Goal: Task Accomplishment & Management: Complete application form

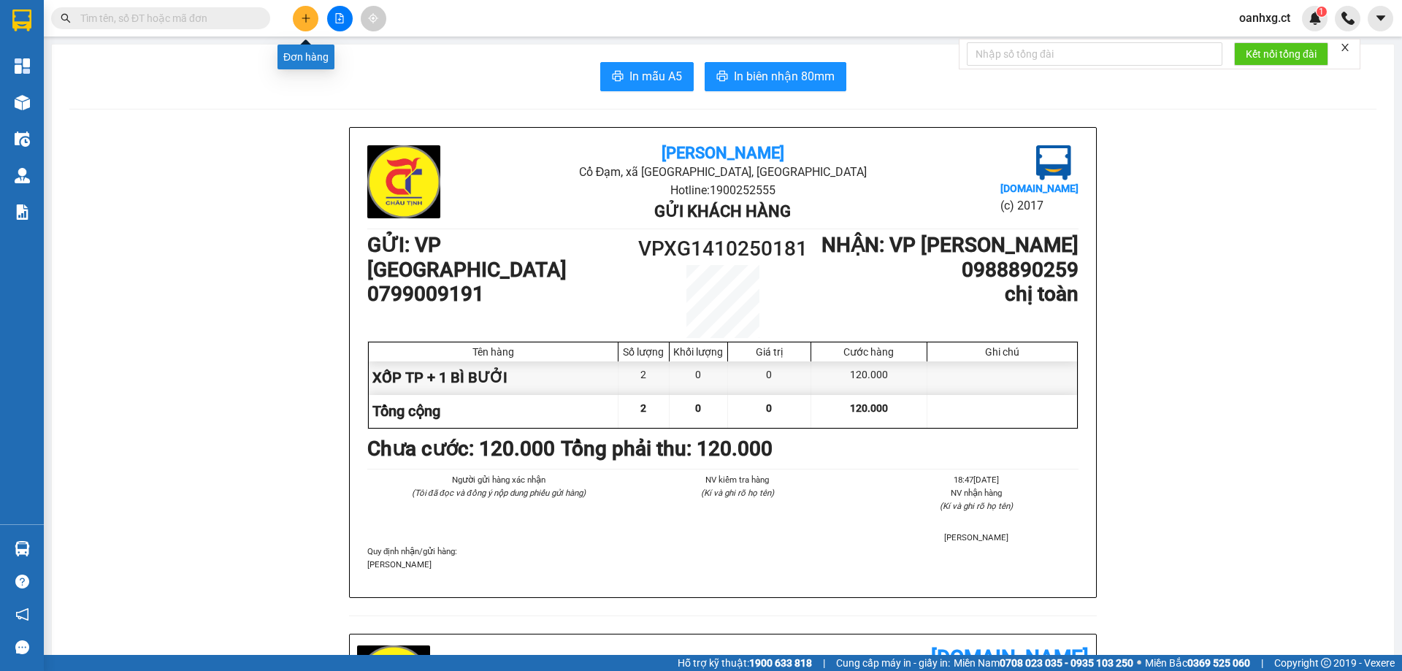
click at [308, 7] on button at bounding box center [306, 19] width 26 height 26
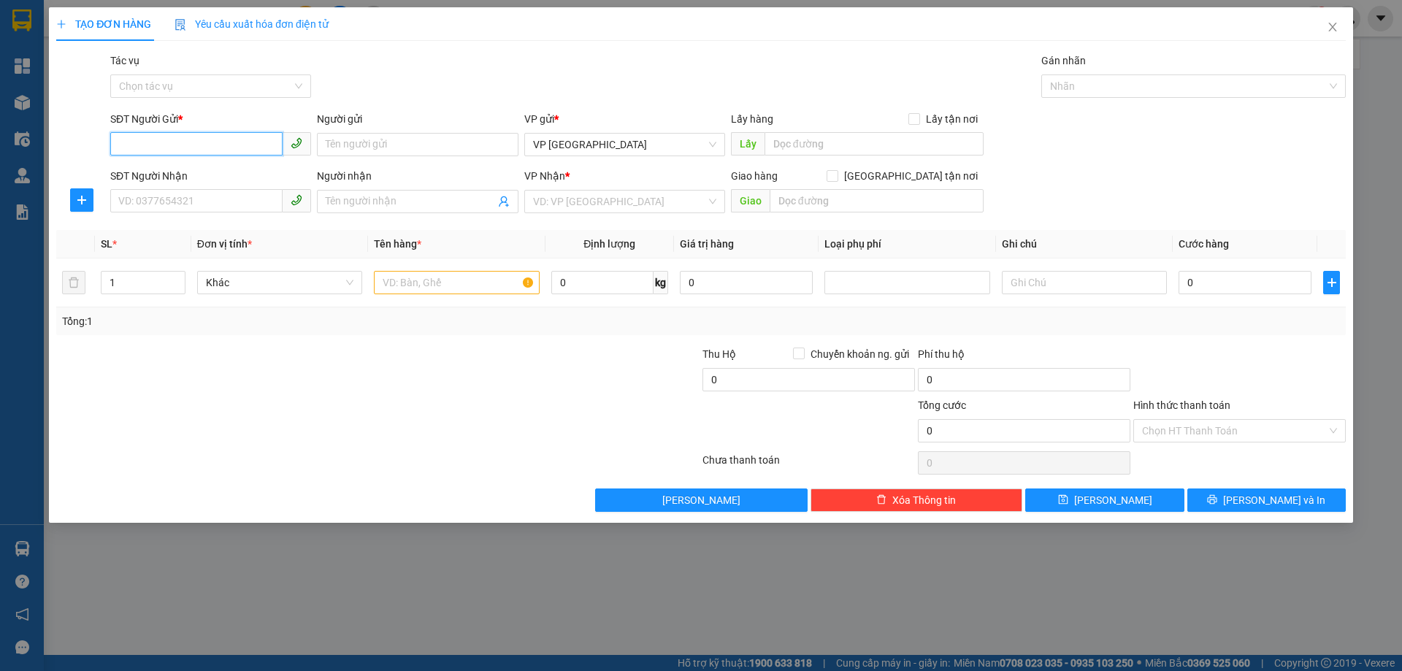
click at [192, 145] on input "SĐT Người Gửi *" at bounding box center [196, 143] width 172 height 23
type input "0867190292"
click at [152, 172] on div "0867190292" at bounding box center [210, 174] width 183 height 16
type input "0862582314"
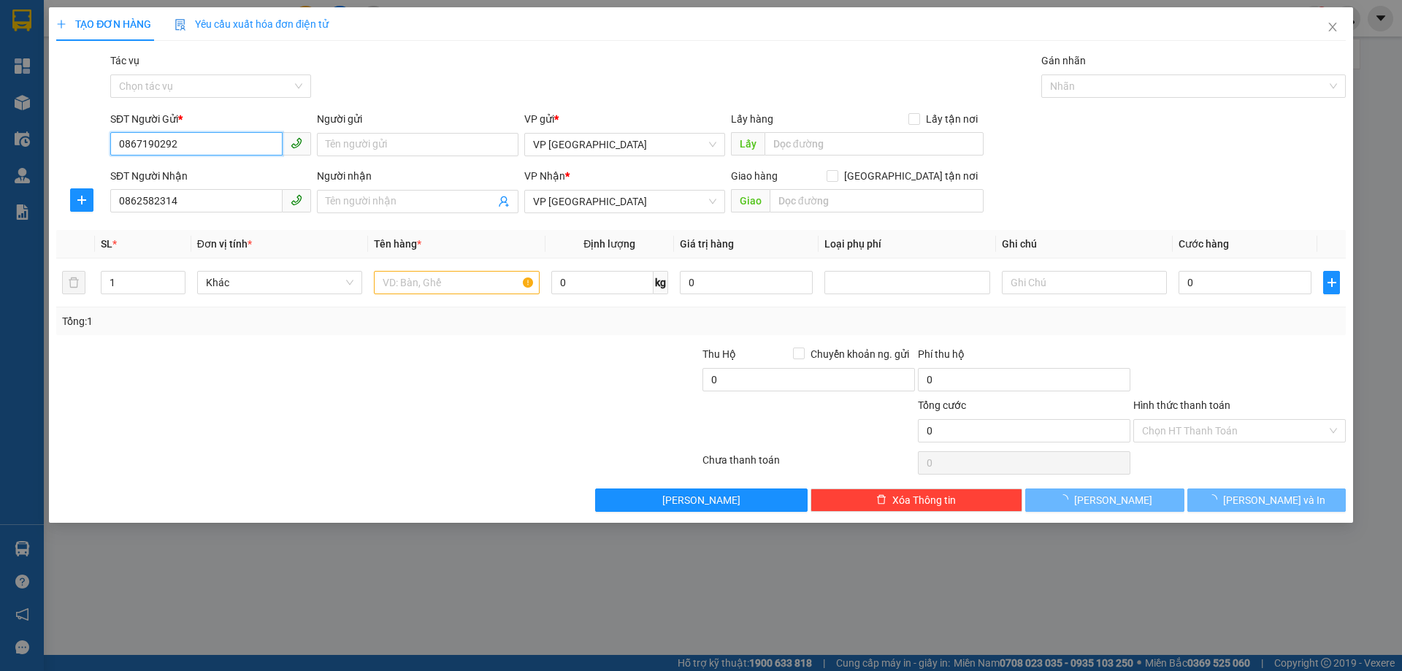
type input "100.000"
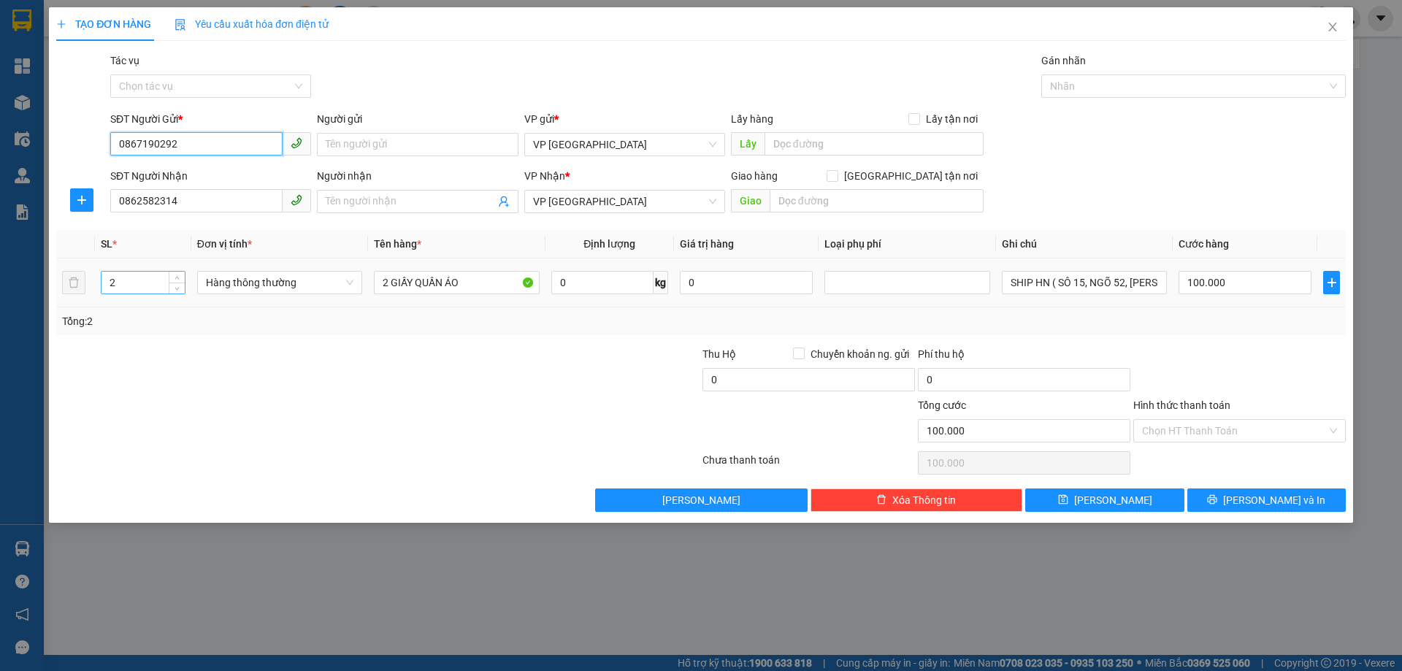
type input "0867190292"
click at [132, 282] on input "2" at bounding box center [143, 283] width 83 height 22
type input "3"
type input "0"
click at [135, 281] on input "0" at bounding box center [143, 283] width 83 height 22
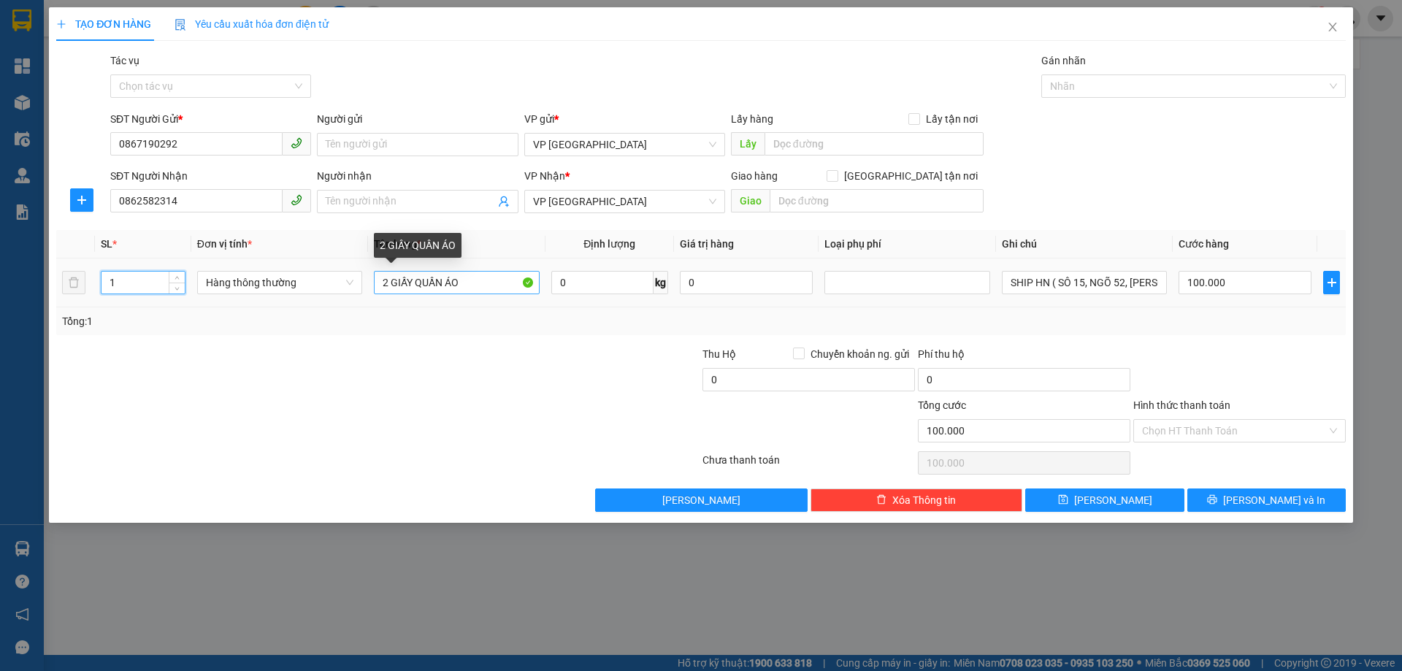
type input "1"
drag, startPoint x: 380, startPoint y: 278, endPoint x: 532, endPoint y: 259, distance: 153.2
click at [526, 261] on td "2 GIẤY QUẦN ÁO" at bounding box center [456, 283] width 177 height 49
type input "XỐP Q.ÁO"
click at [1278, 291] on input "100.000" at bounding box center [1245, 282] width 133 height 23
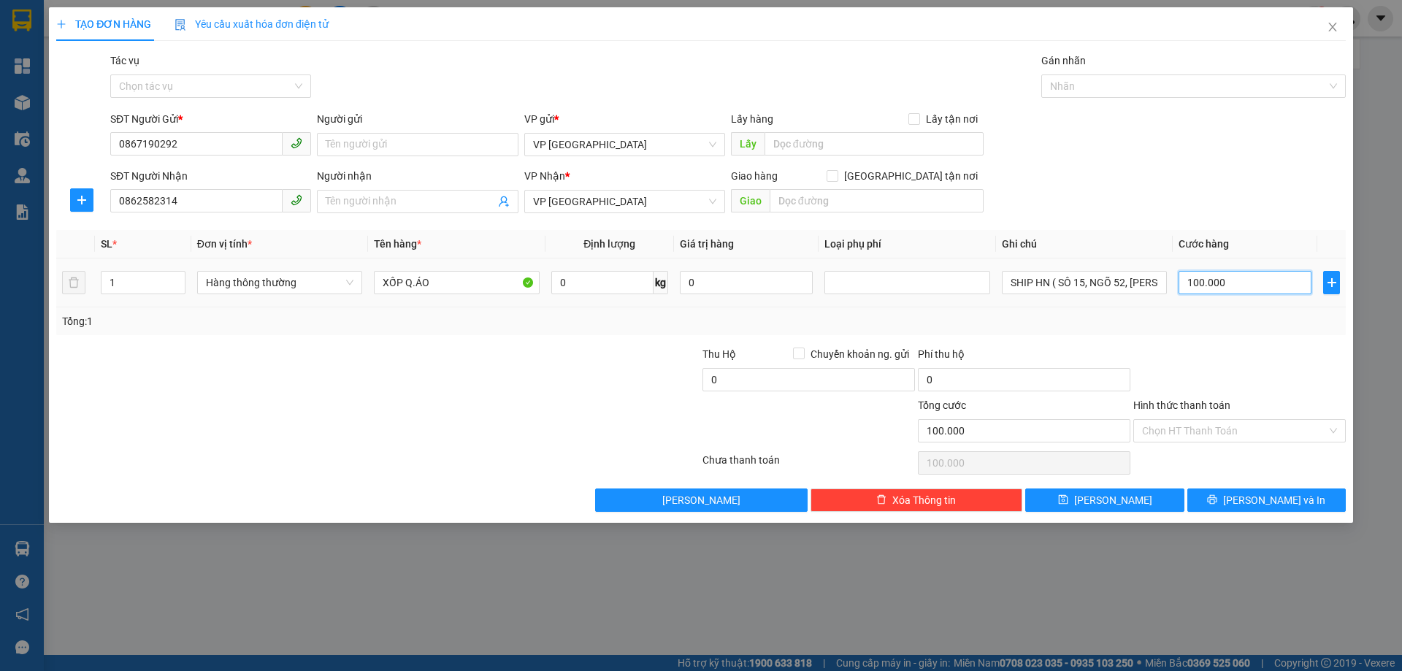
type input "0"
type input "4"
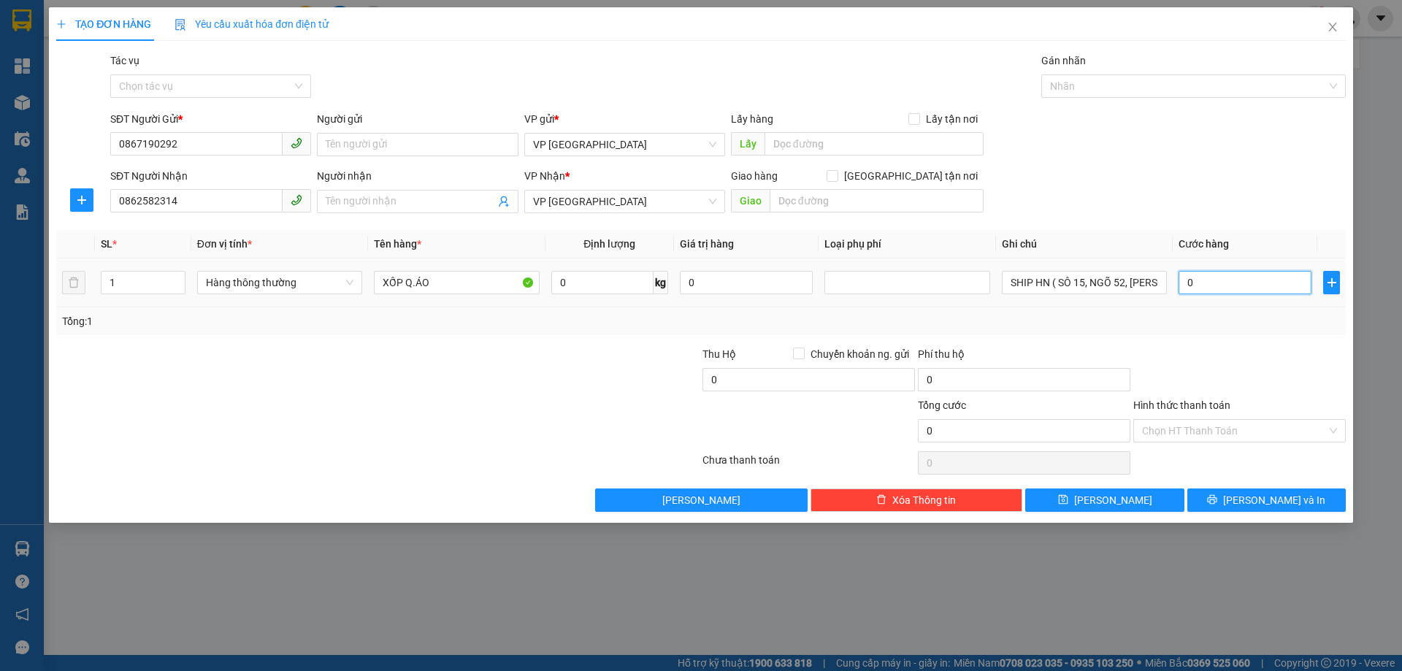
type input "04"
type input "40"
type input "040"
type input "40.000"
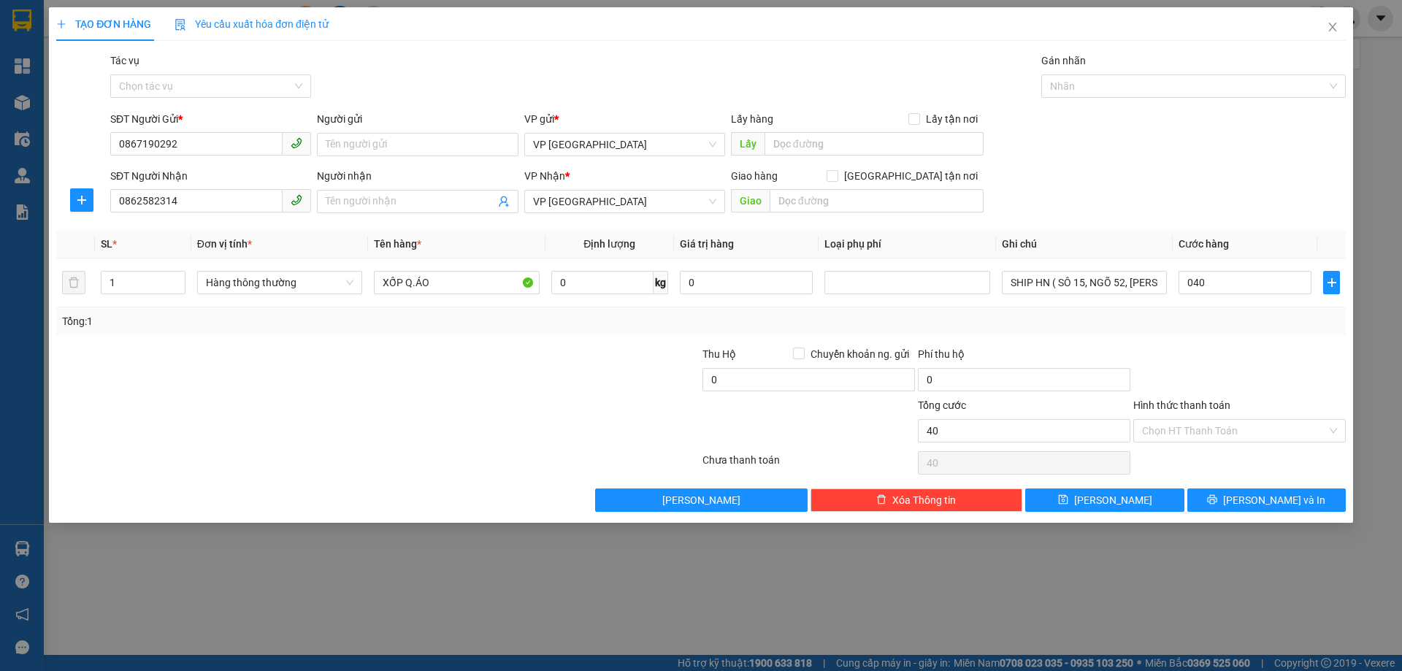
type input "40.000"
click at [1172, 354] on div at bounding box center [1239, 371] width 215 height 51
click at [1282, 507] on span "[PERSON_NAME] và In" at bounding box center [1274, 500] width 102 height 16
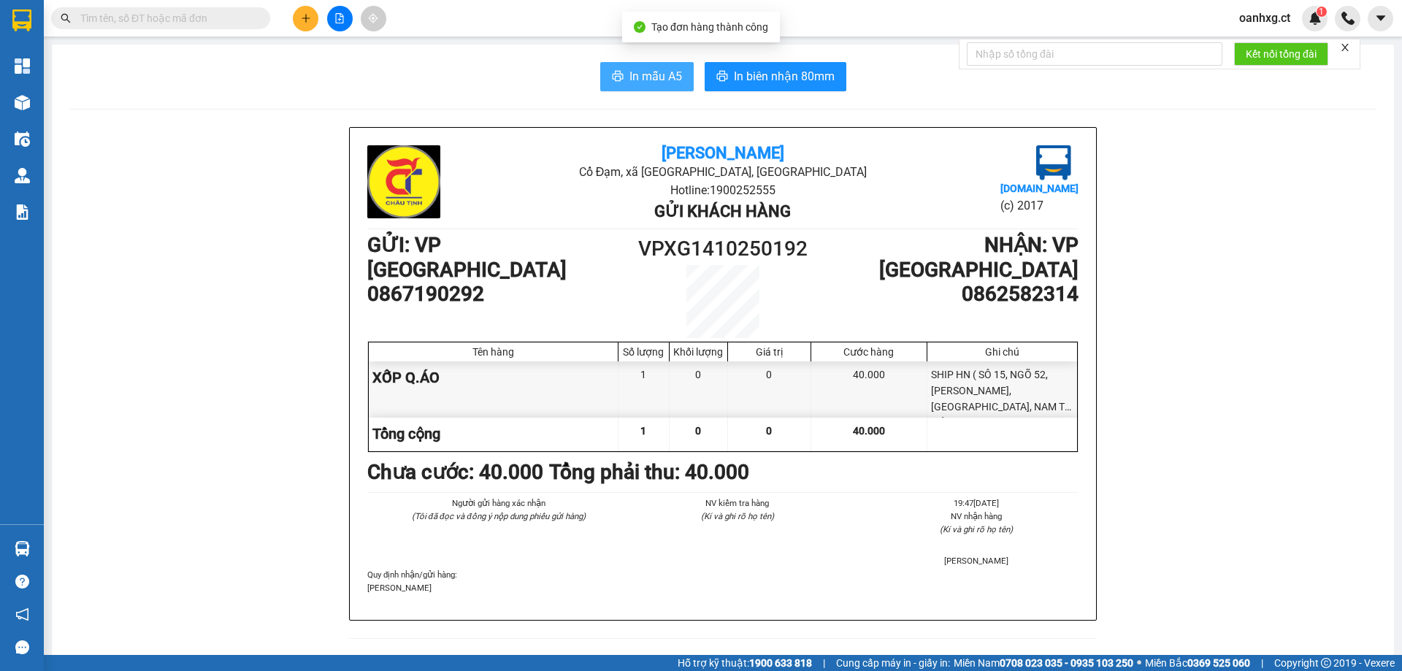
click at [619, 80] on button "In mẫu A5" at bounding box center [646, 76] width 93 height 29
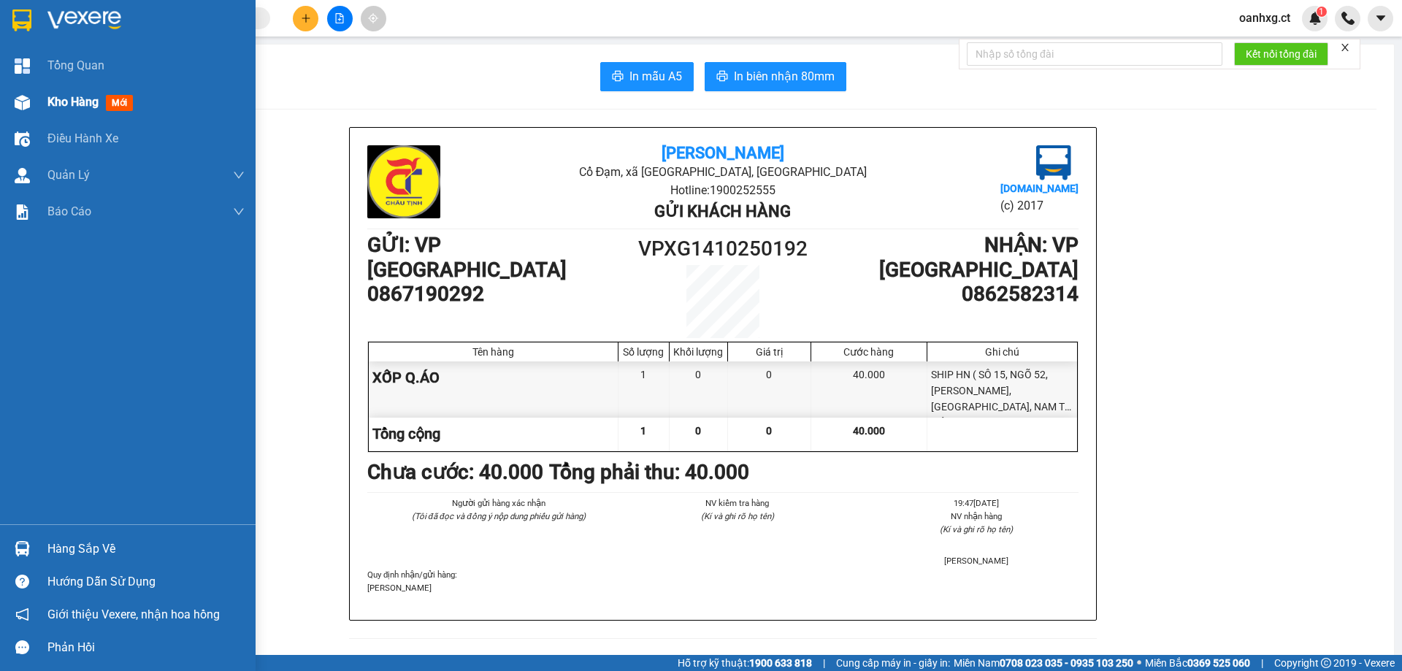
click at [42, 94] on div "Kho hàng mới" at bounding box center [128, 102] width 256 height 37
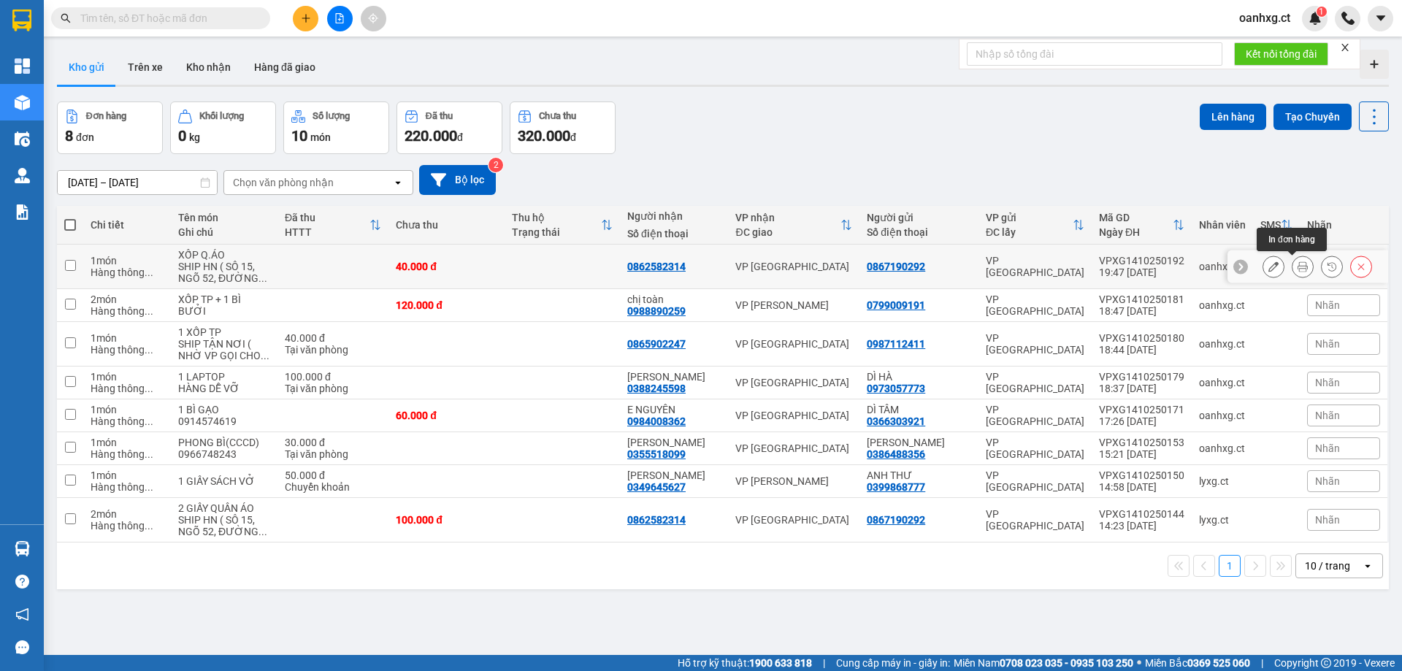
click at [1299, 265] on button at bounding box center [1303, 267] width 20 height 26
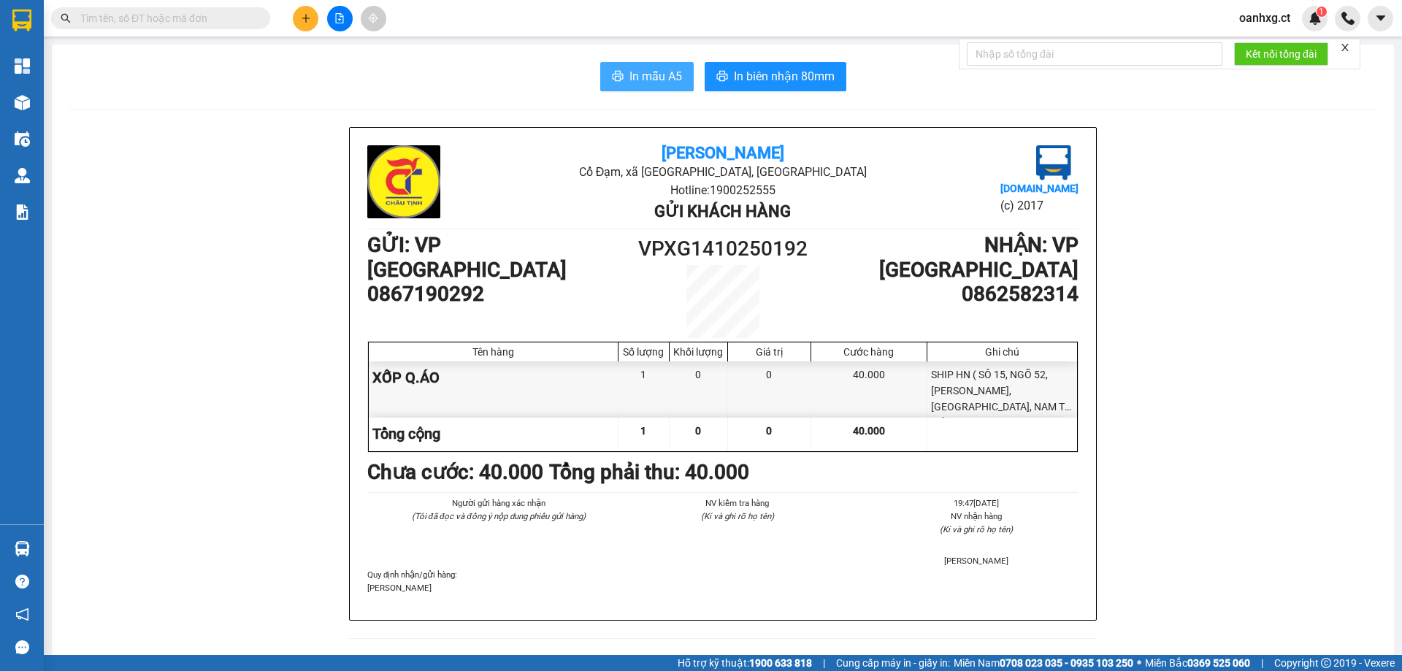
click at [637, 65] on button "In mẫu A5" at bounding box center [646, 76] width 93 height 29
click at [305, 12] on button at bounding box center [306, 19] width 26 height 26
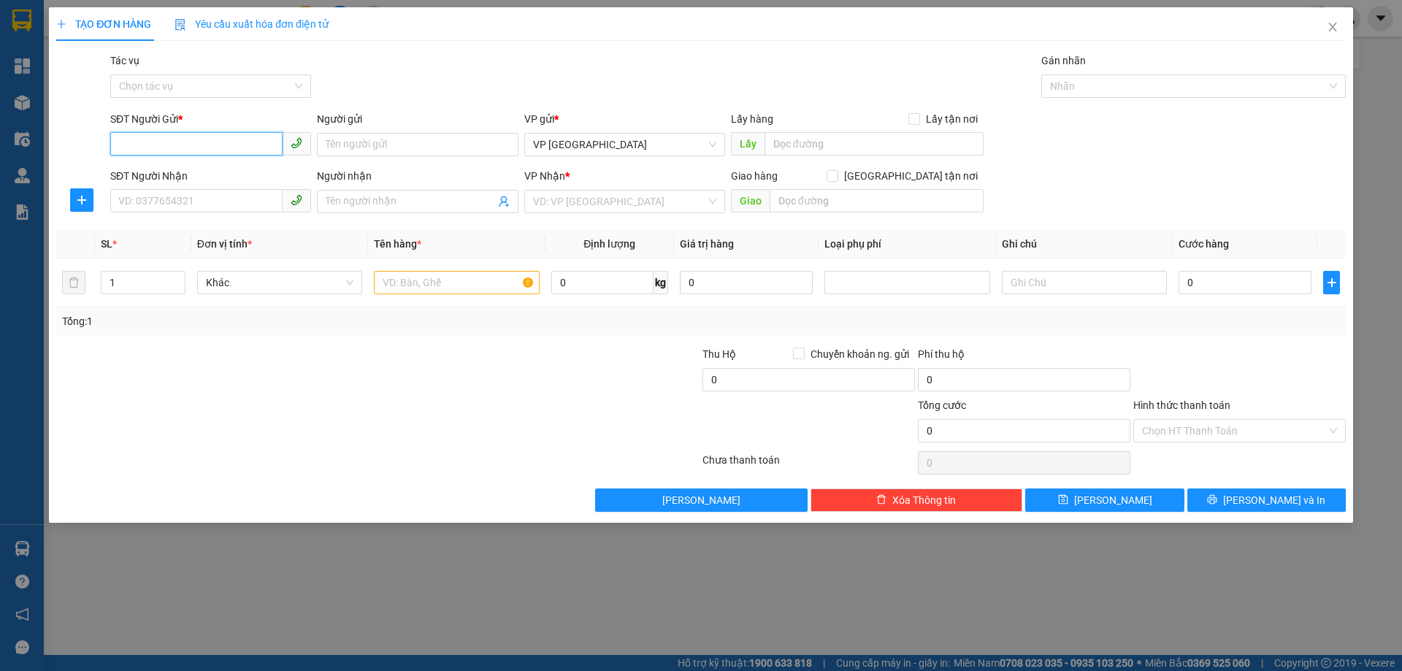
click at [202, 144] on input "SĐT Người Gửi *" at bounding box center [196, 143] width 172 height 23
type input "0988723123"
click at [218, 165] on div "0988723123 - C NGUYỆT" at bounding box center [210, 173] width 201 height 23
type input "C NGUYỆT"
type input "0983996945"
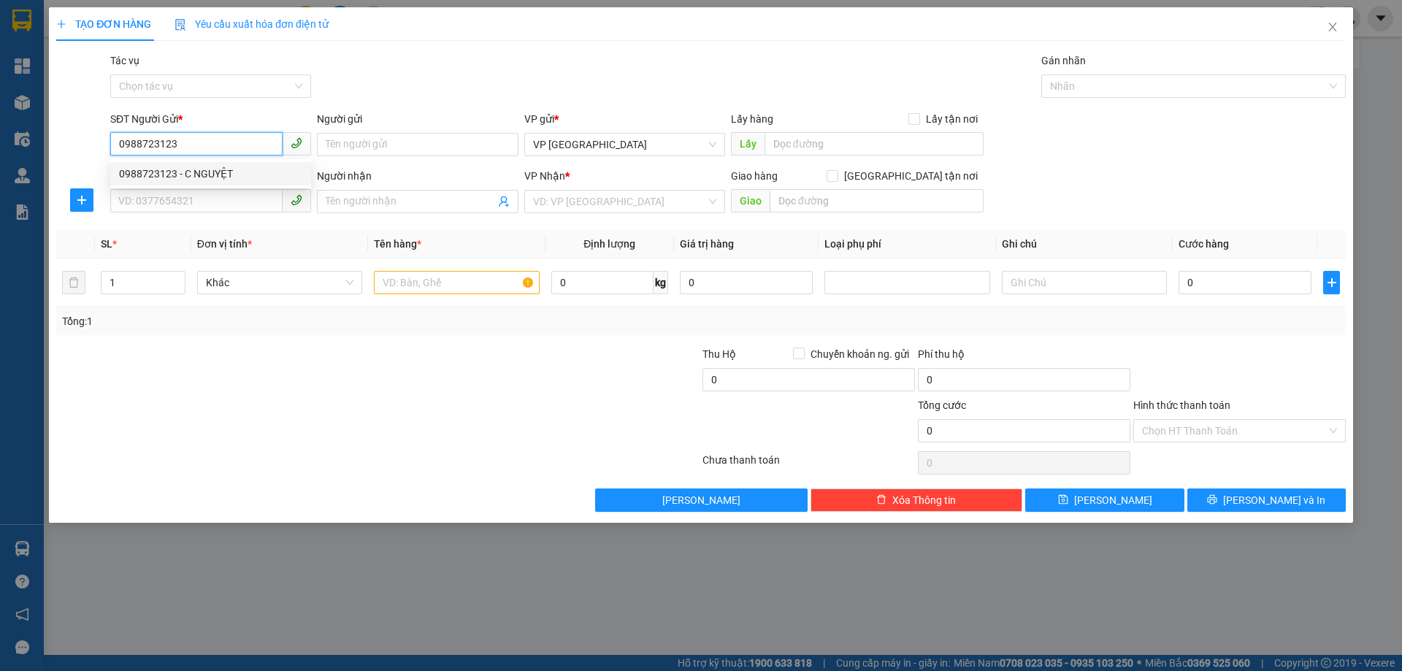
type input "C HOA"
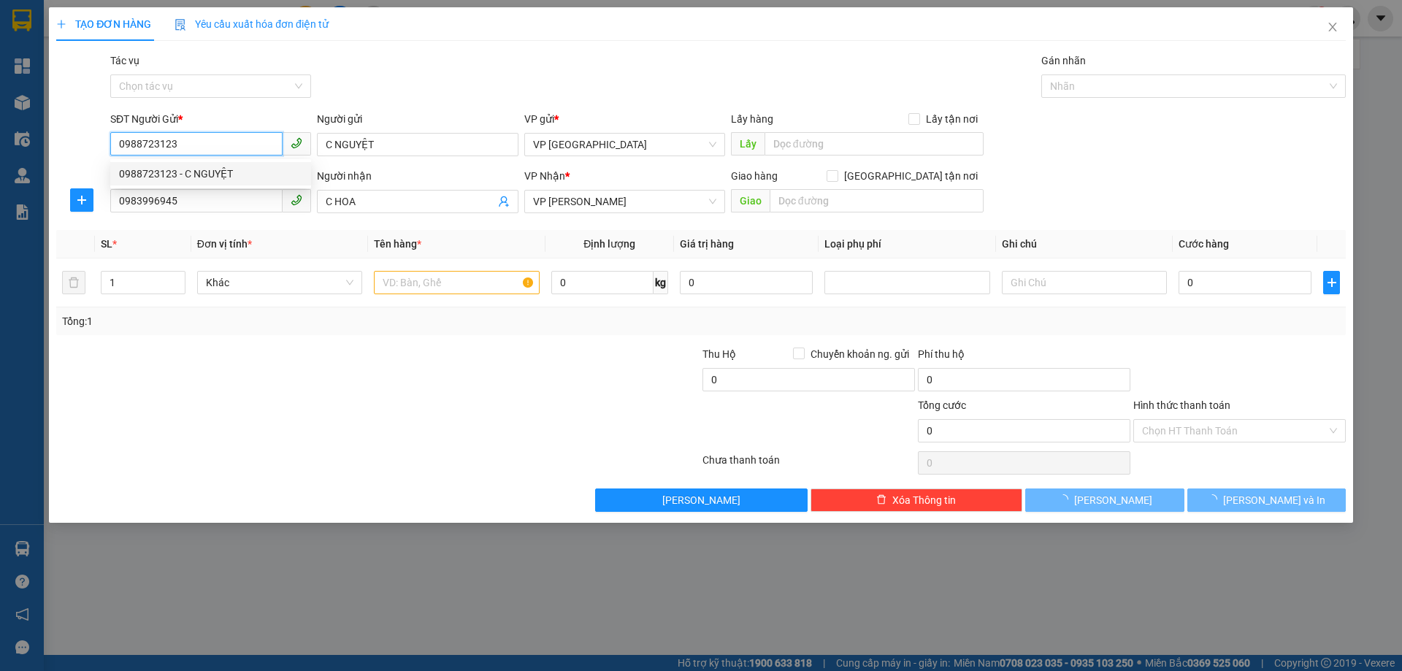
type input "100.000"
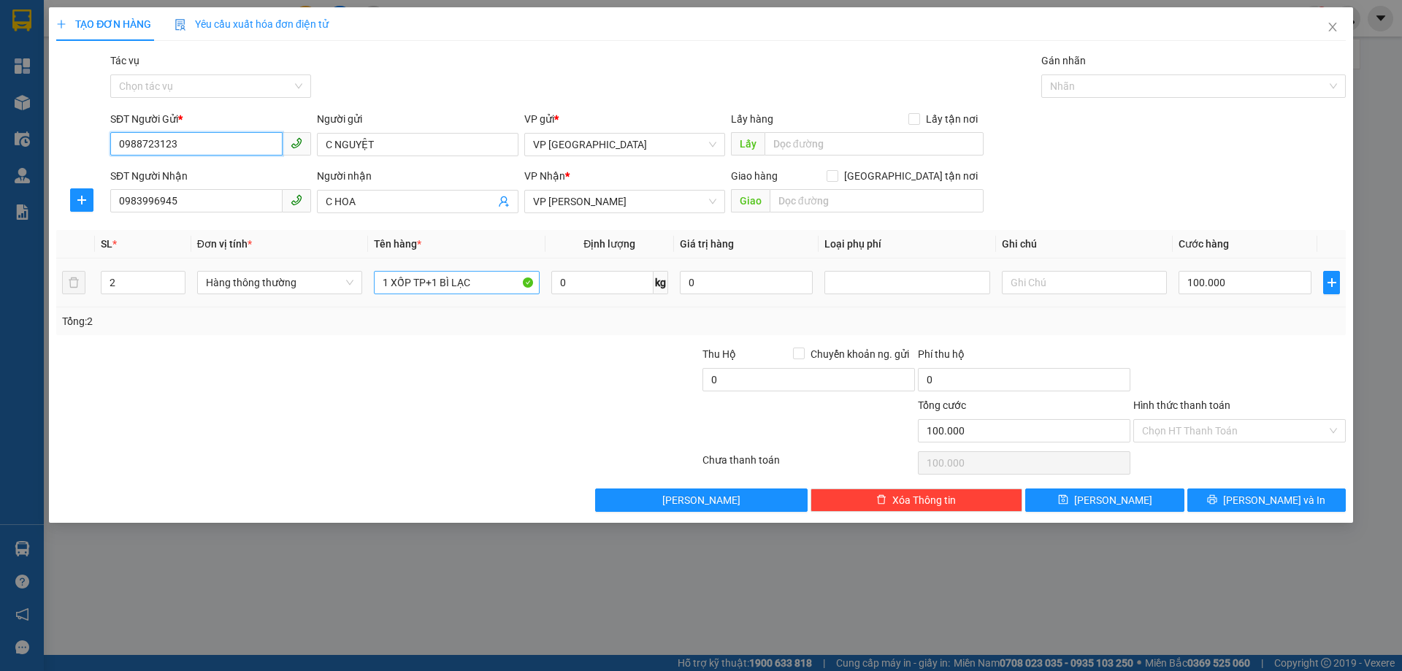
type input "0988723123"
click at [493, 271] on input "1 XỐP TP+1 BÌ LẠC" at bounding box center [456, 282] width 165 height 23
type input "1 XỐP TP+1 BÌ GẠO"
drag, startPoint x: 1253, startPoint y: 286, endPoint x: 1248, endPoint y: 273, distance: 14.1
click at [1253, 286] on input "100.000" at bounding box center [1245, 282] width 133 height 23
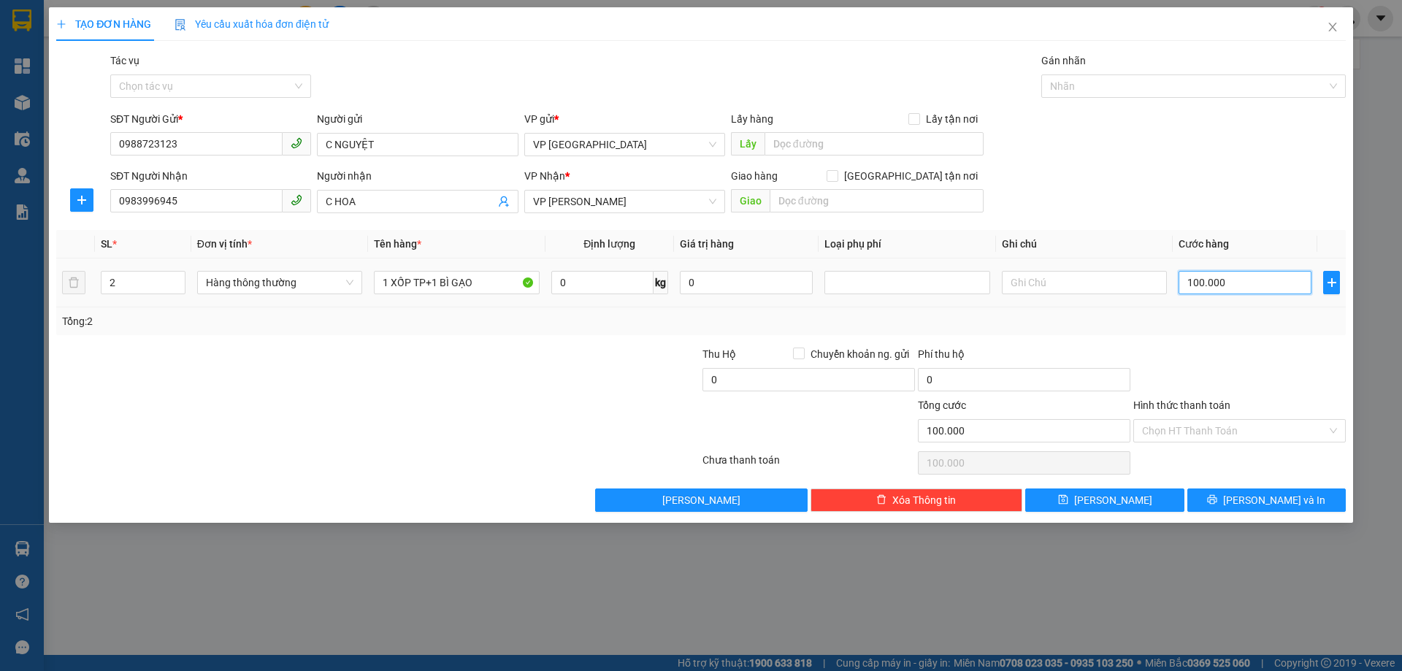
type input "0"
type input "01"
type input "1"
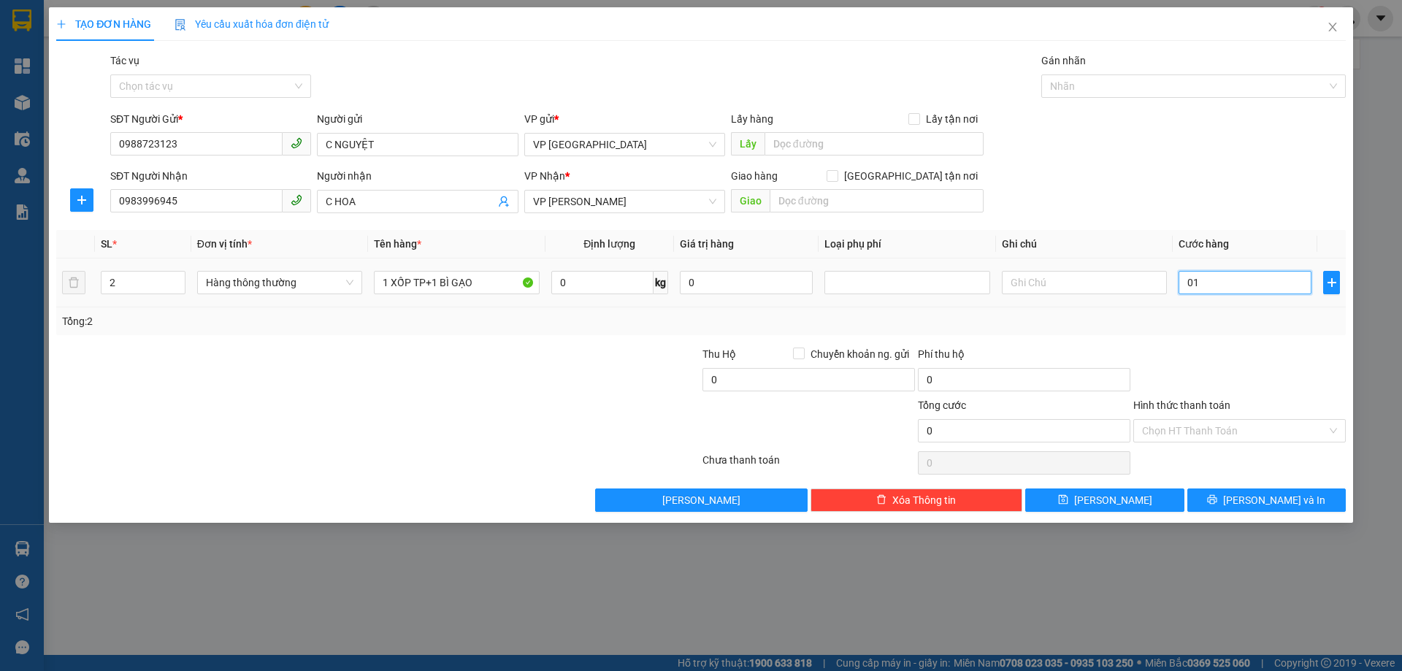
type input "1"
type input "12"
type input "012"
type input "120"
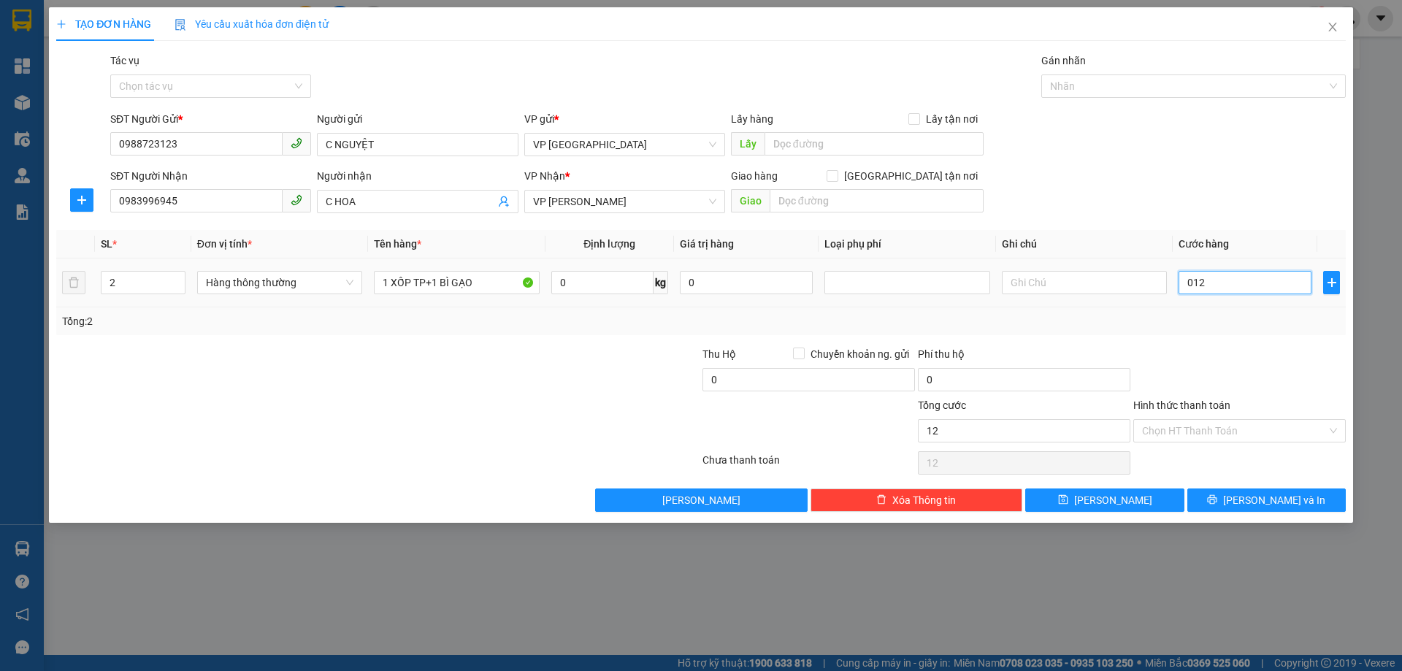
type input "120"
type input "0.120"
click at [1217, 338] on div "Transit Pickup Surcharge Ids Transit Deliver Surcharge Ids Transit Deliver Surc…" at bounding box center [701, 282] width 1290 height 459
type input "120.000"
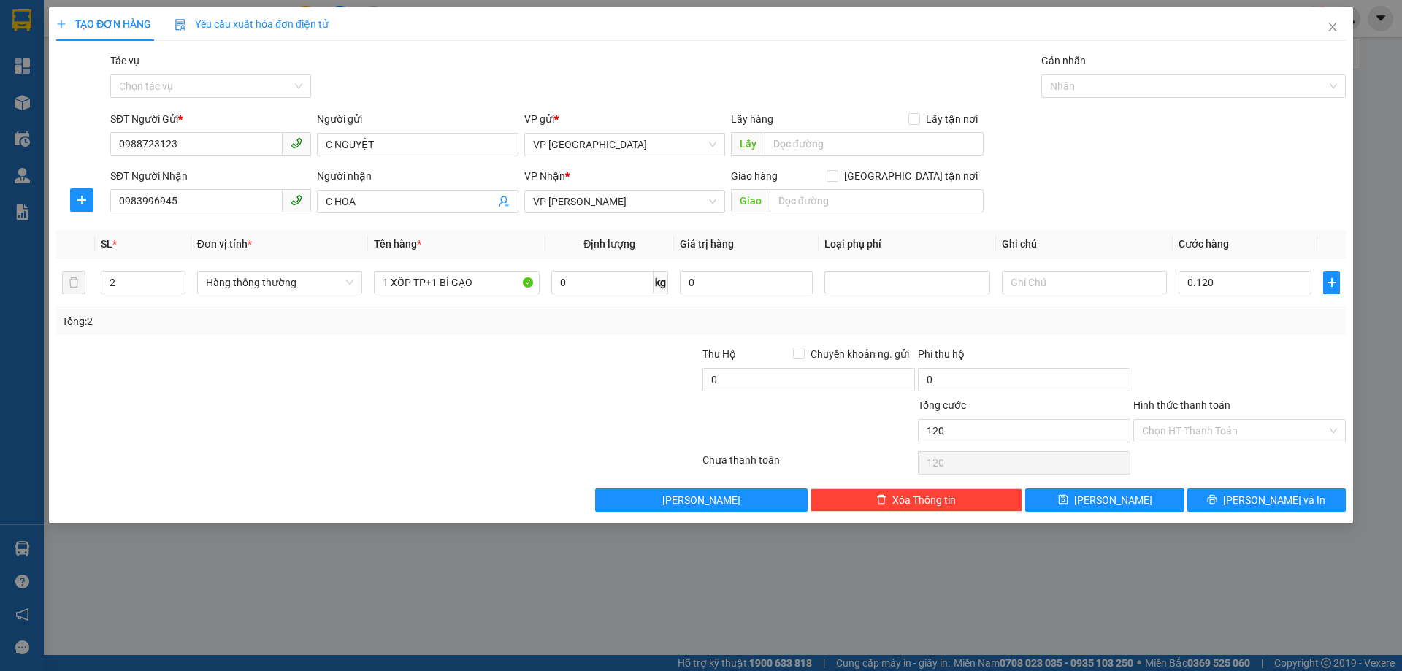
type input "120.000"
click at [1267, 505] on span "[PERSON_NAME] và In" at bounding box center [1274, 500] width 102 height 16
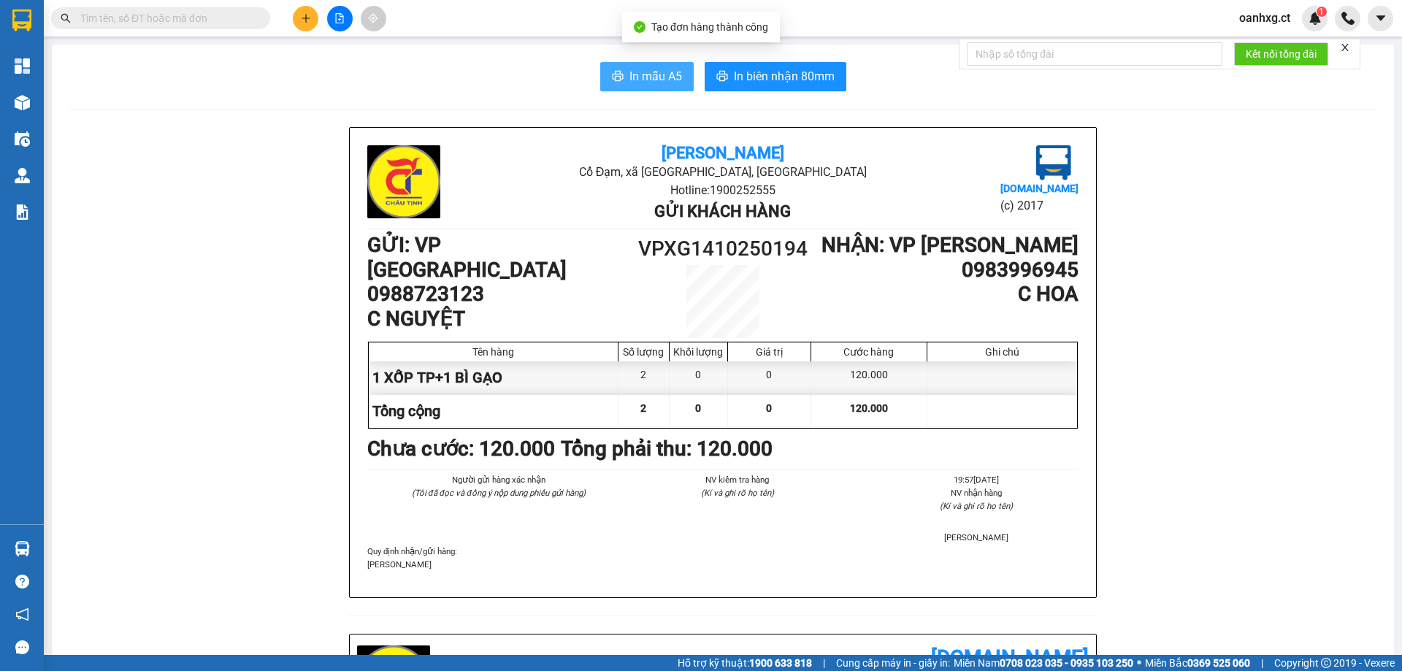
click at [678, 83] on button "In mẫu A5" at bounding box center [646, 76] width 93 height 29
